Goal: Transaction & Acquisition: Book appointment/travel/reservation

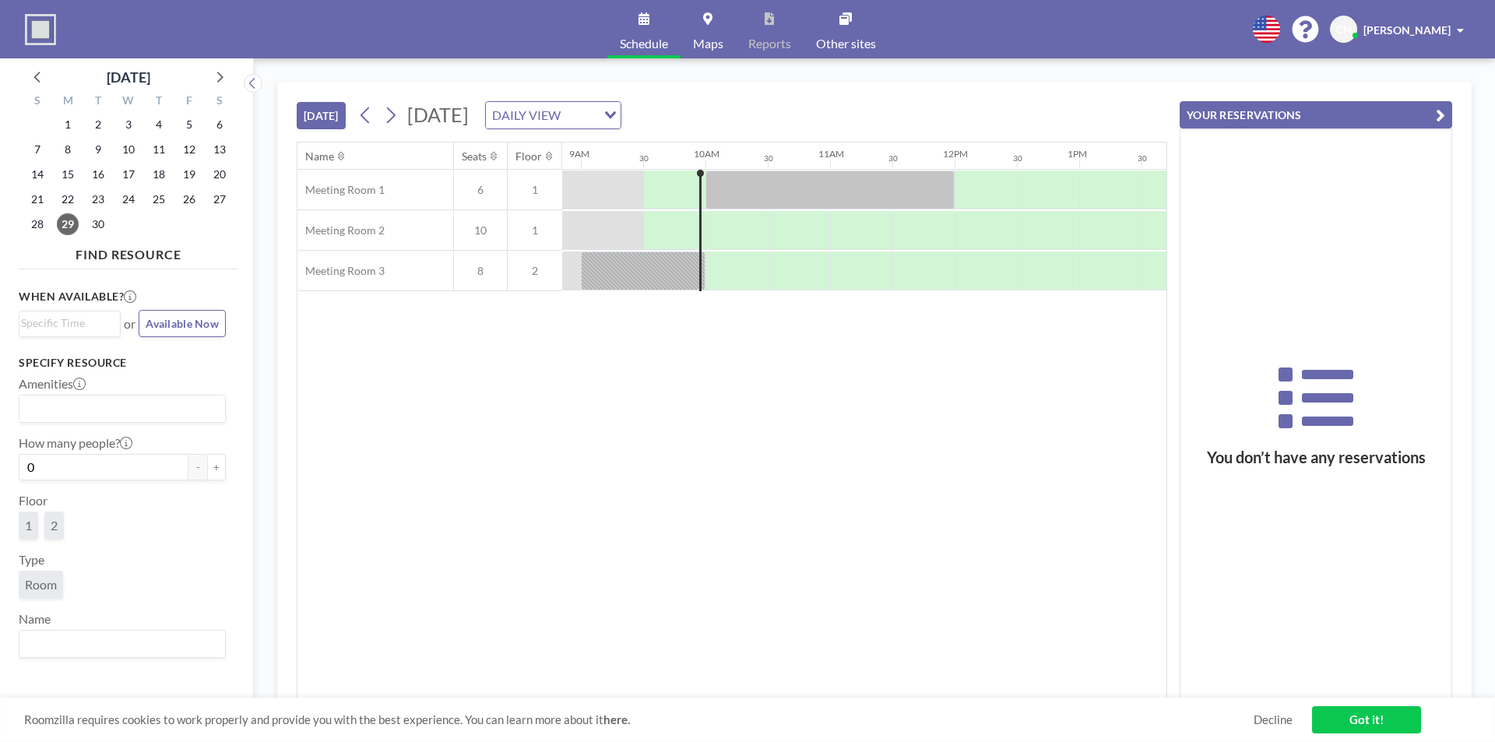
scroll to position [0, 1079]
click at [688, 223] on div at bounding box center [698, 230] width 62 height 38
click at [706, 229] on div at bounding box center [698, 230] width 62 height 38
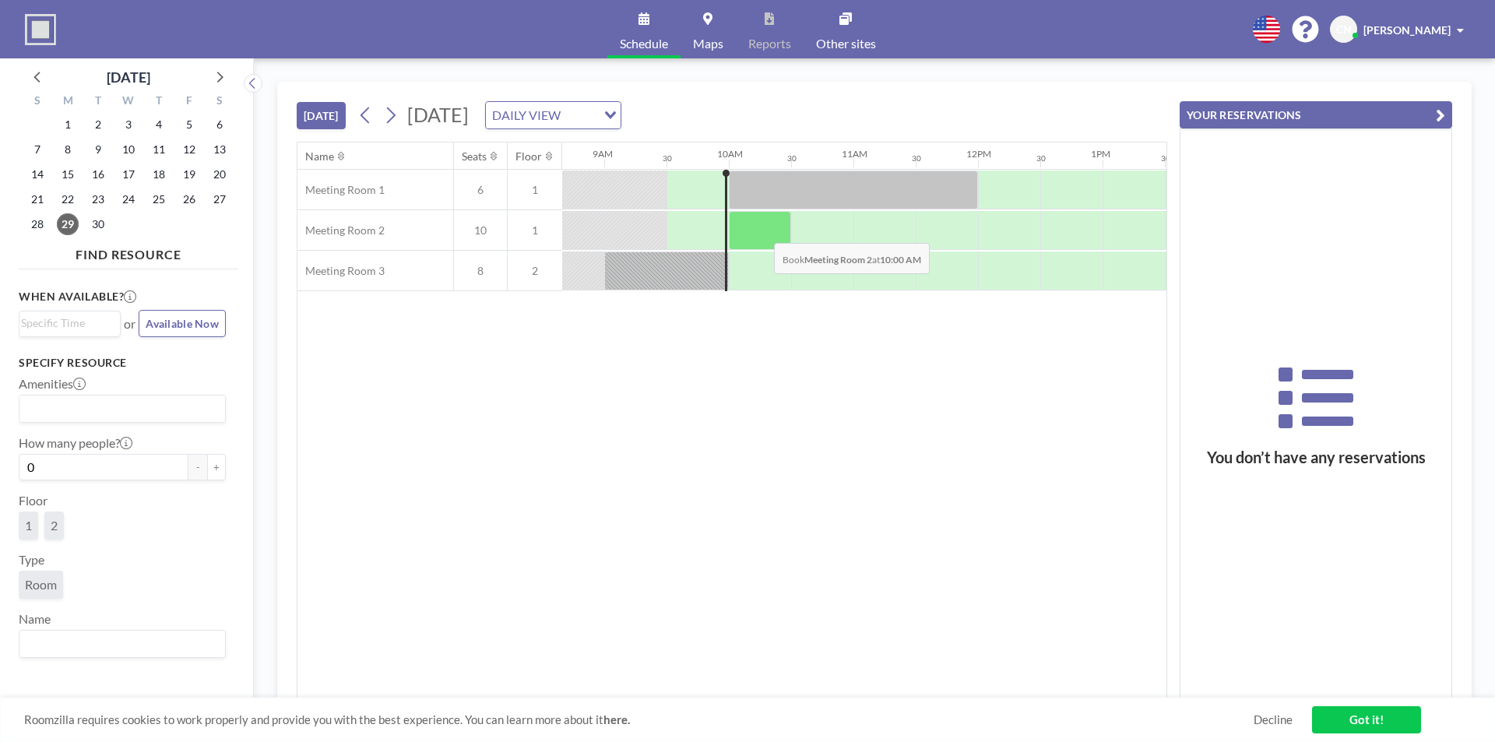
click at [762, 231] on div at bounding box center [760, 230] width 62 height 39
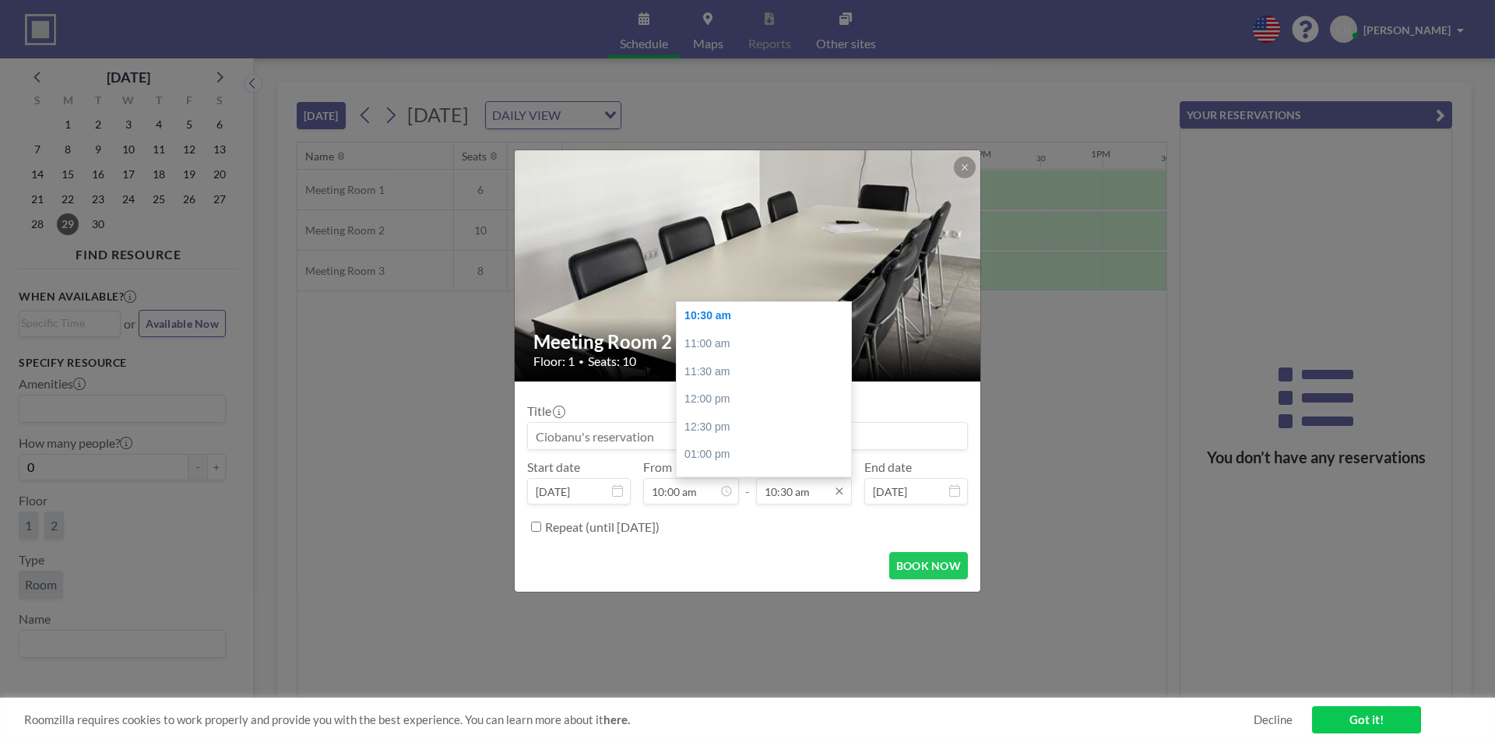
click at [793, 489] on input "10:30 am" at bounding box center [804, 491] width 96 height 26
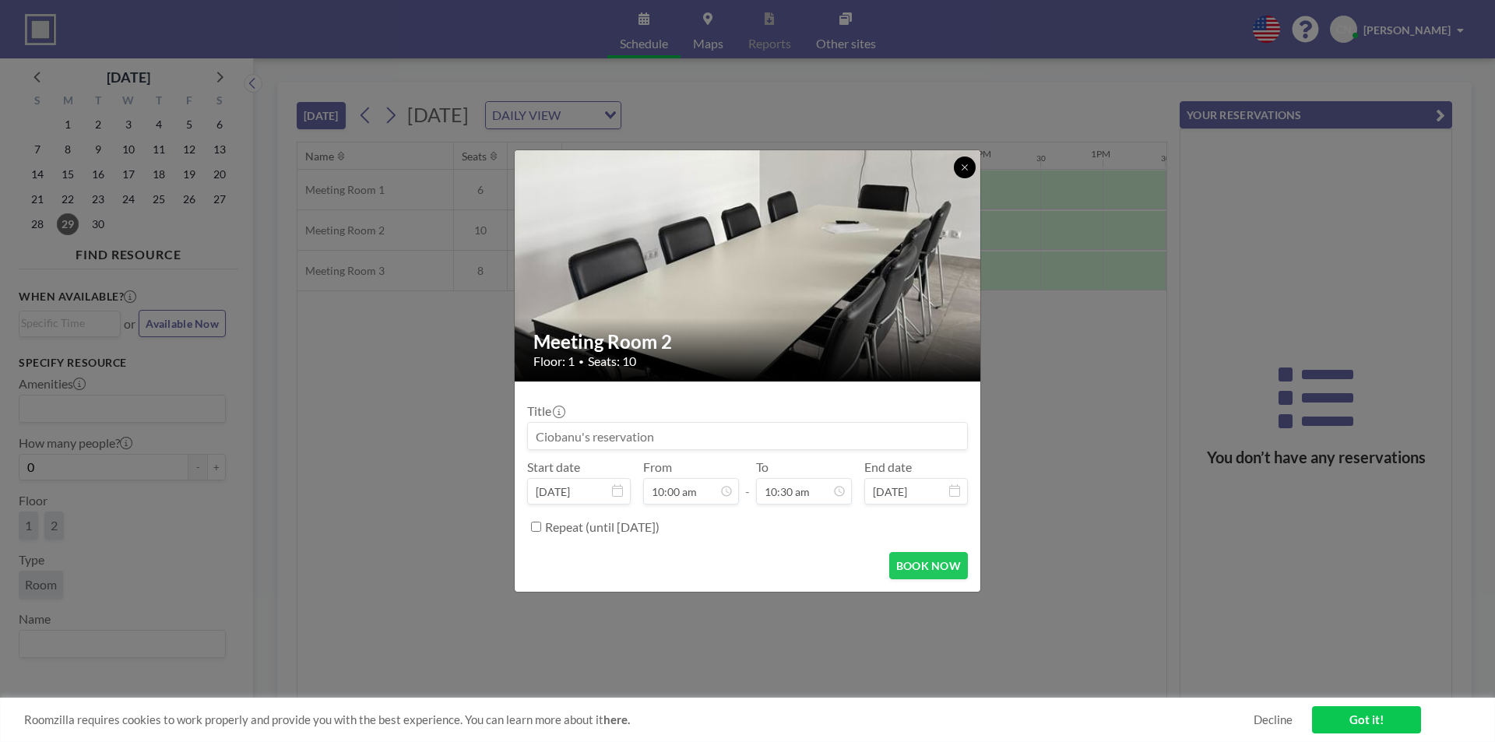
click at [969, 168] on icon at bounding box center [964, 167] width 9 height 9
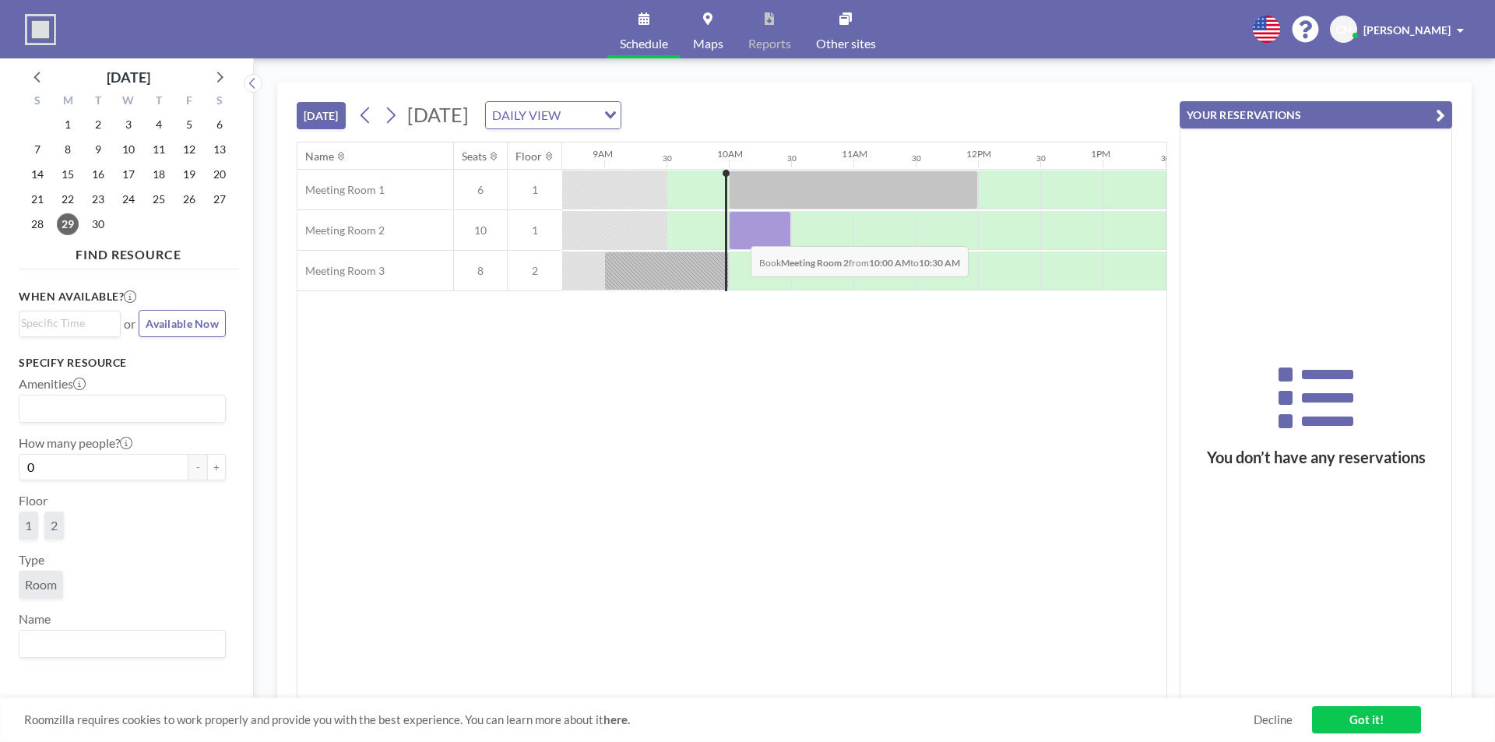
click at [738, 234] on div at bounding box center [760, 230] width 62 height 39
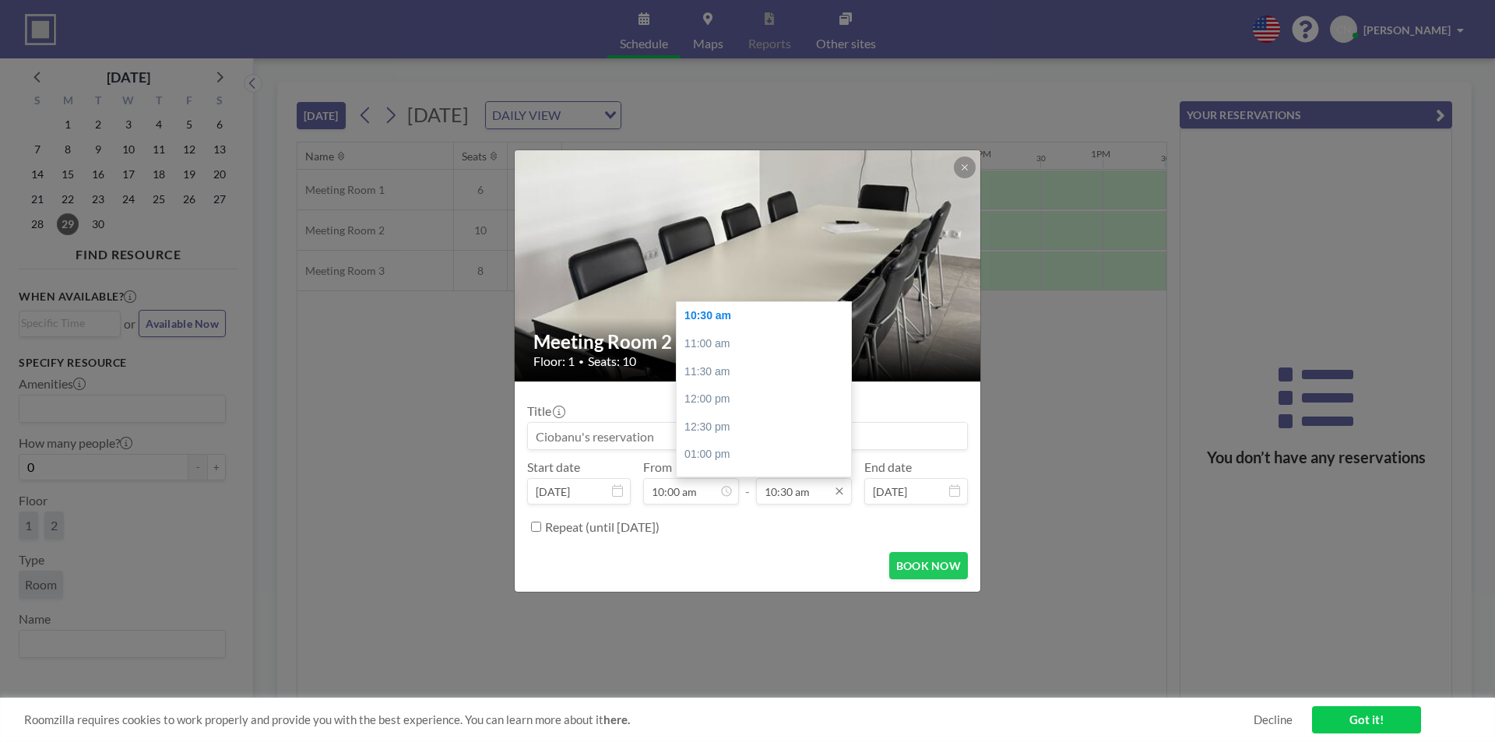
click at [772, 495] on input "10:30 am" at bounding box center [804, 491] width 96 height 26
click at [717, 362] on div "05:00 pm" at bounding box center [768, 365] width 182 height 28
type input "05:00 pm"
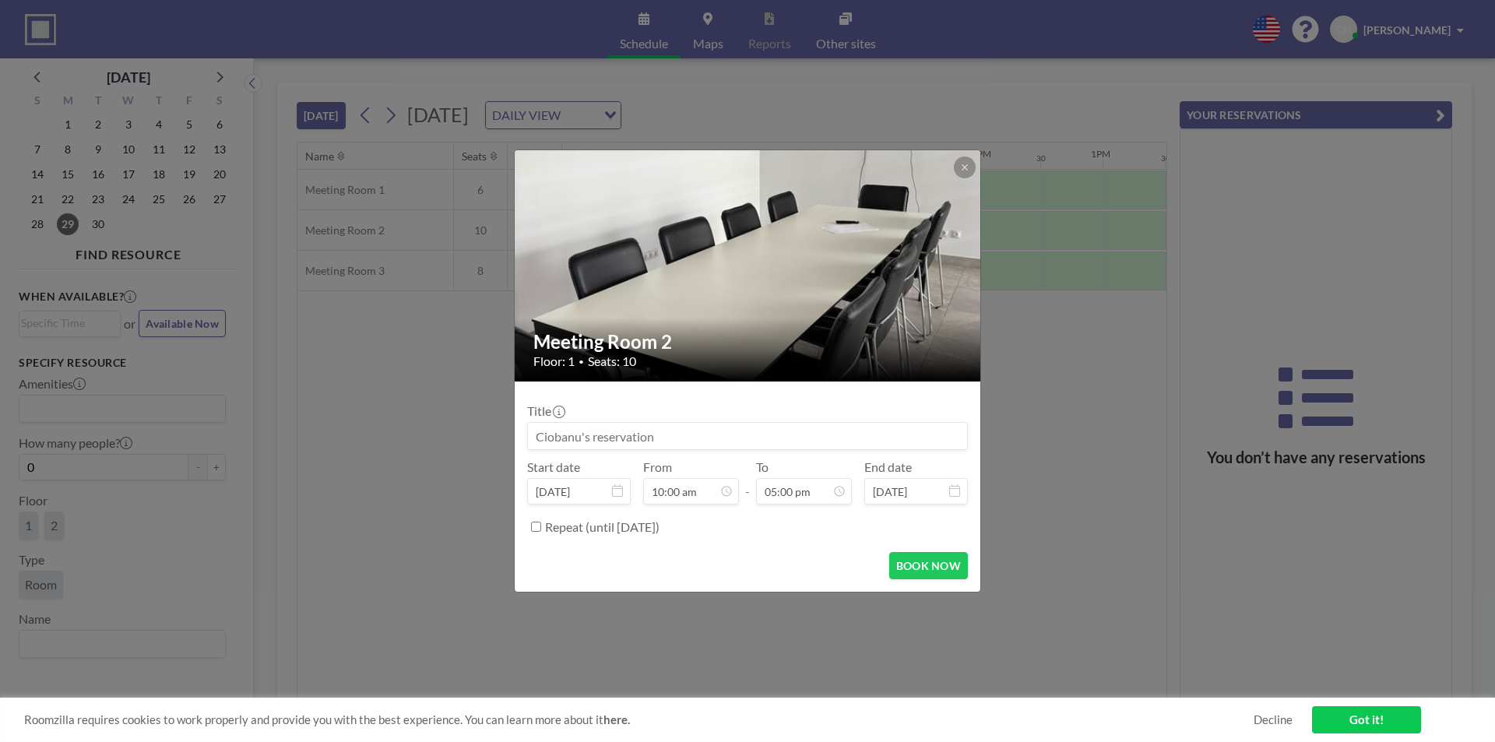
scroll to position [942, 0]
click at [916, 558] on button "BOOK NOW" at bounding box center [928, 565] width 79 height 27
